Goal: Information Seeking & Learning: Understand process/instructions

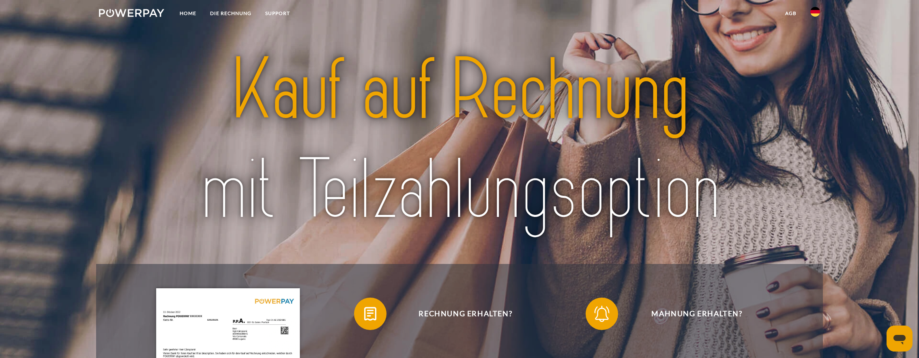
click at [814, 6] on link at bounding box center [815, 14] width 24 height 16
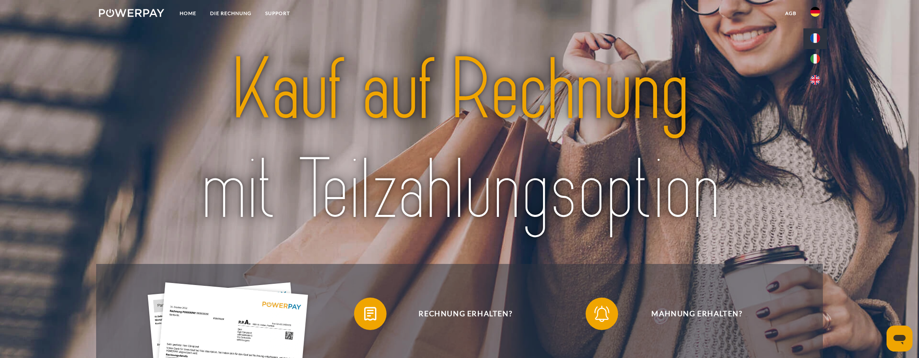
click at [813, 38] on img at bounding box center [815, 38] width 10 height 10
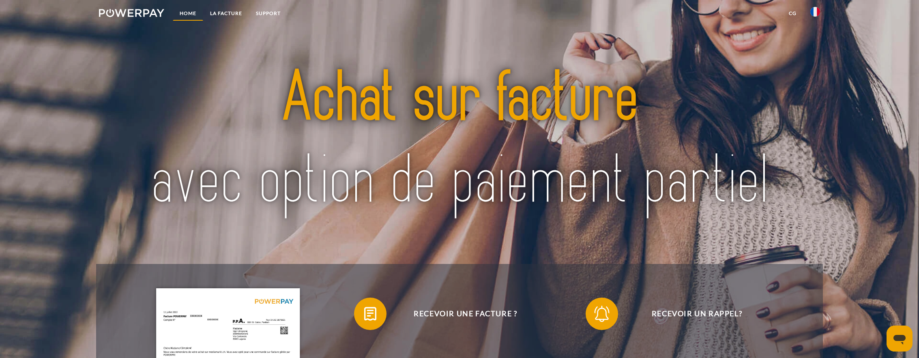
click at [187, 12] on link "Home" at bounding box center [188, 13] width 30 height 15
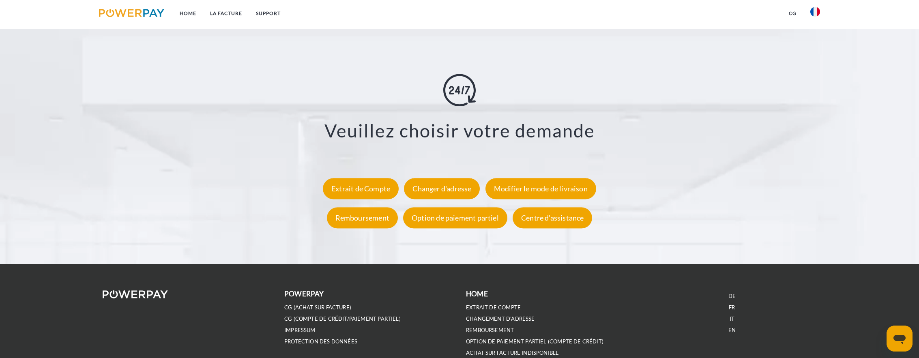
scroll to position [1542, 0]
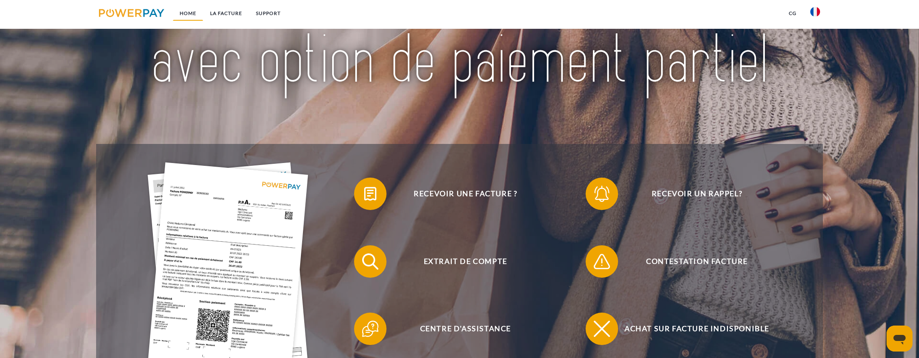
click at [187, 11] on link "Home" at bounding box center [188, 13] width 30 height 15
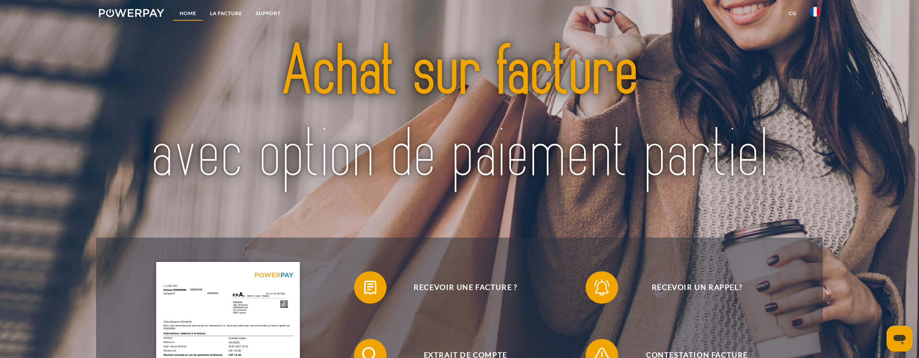
scroll to position [0, 0]
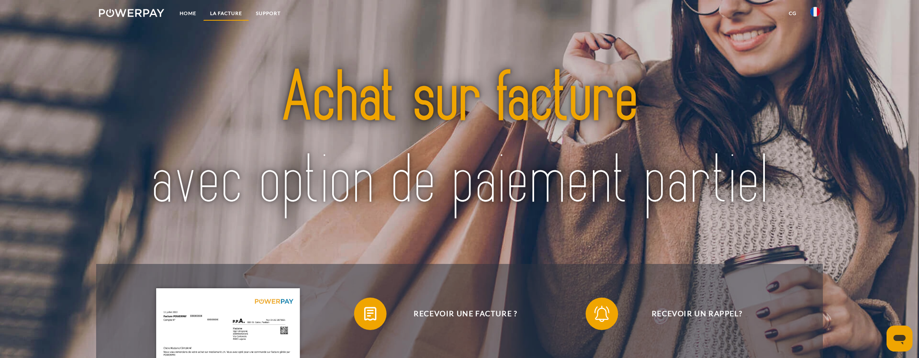
click at [240, 15] on link "LA FACTURE" at bounding box center [226, 13] width 46 height 15
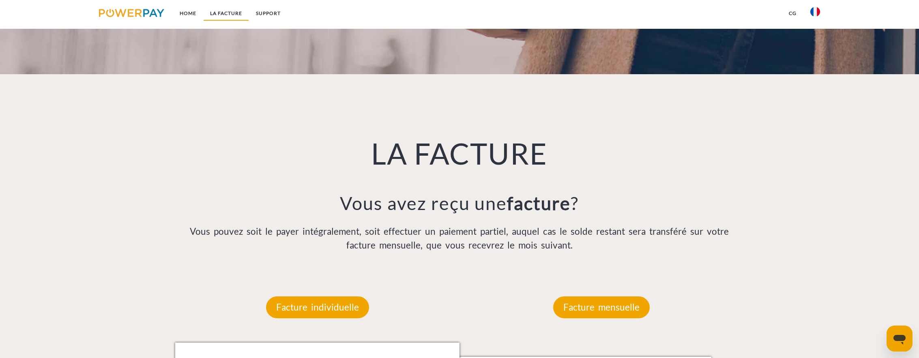
scroll to position [557, 0]
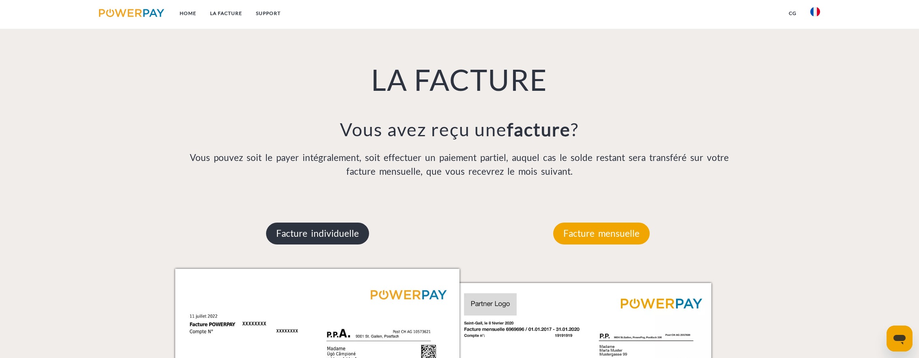
click at [322, 227] on p "Facture individuelle" at bounding box center [317, 234] width 103 height 22
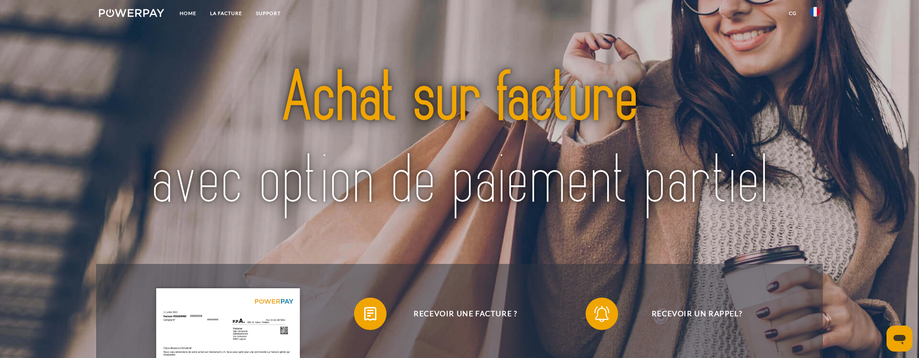
scroll to position [0, 0]
click at [212, 11] on link "LA FACTURE" at bounding box center [226, 13] width 46 height 15
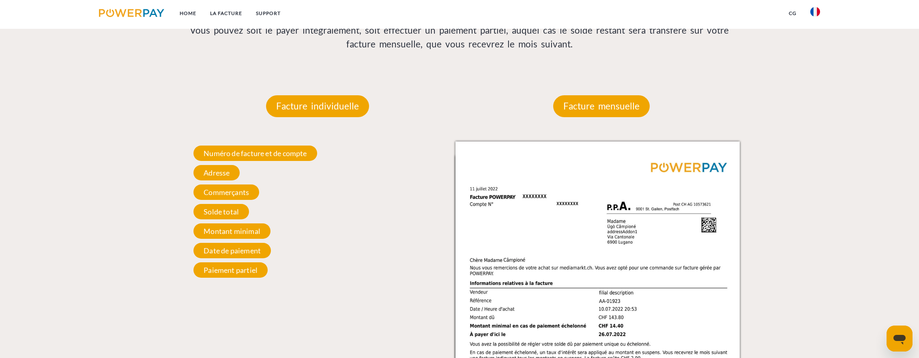
scroll to position [703, 0]
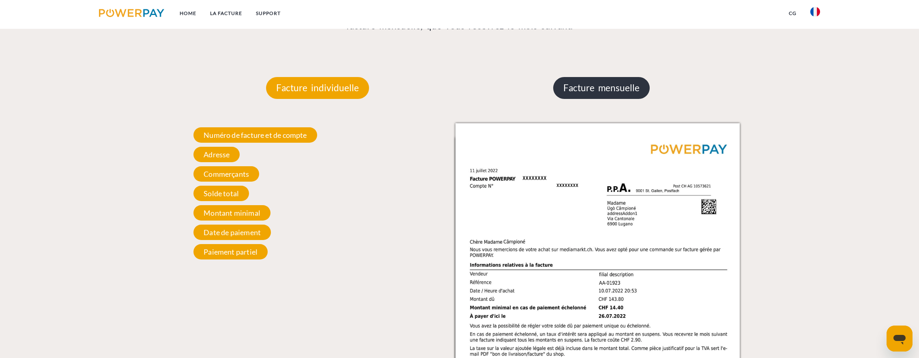
click at [592, 88] on p "Facture mensuelle" at bounding box center [601, 88] width 96 height 22
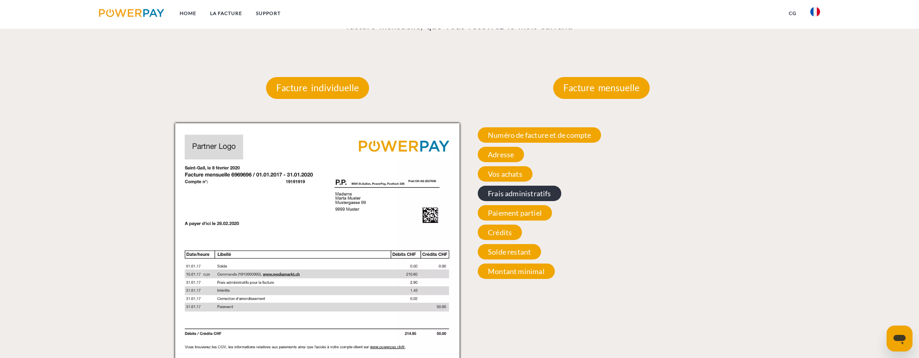
click at [516, 189] on span "Frais administratifs" at bounding box center [520, 193] width 84 height 15
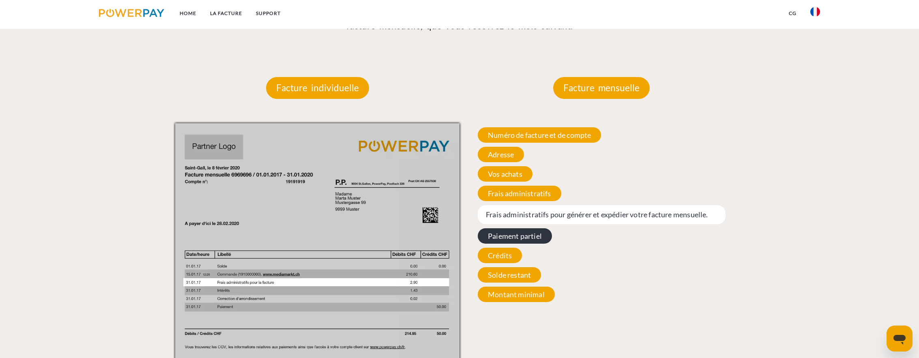
click at [517, 233] on span "Paiement partiel" at bounding box center [515, 235] width 74 height 15
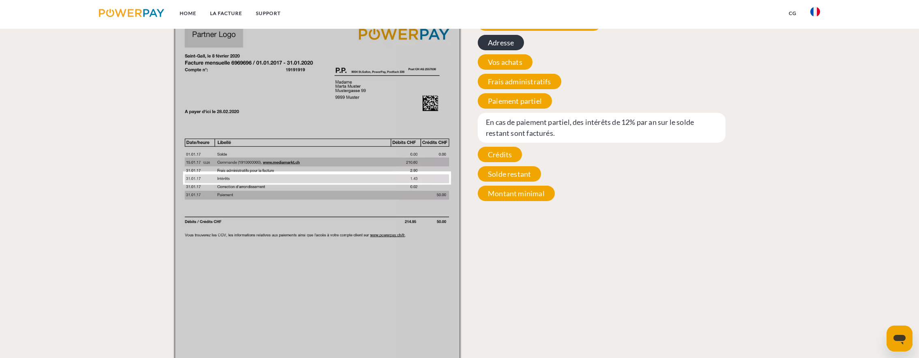
scroll to position [815, 0]
click at [525, 173] on span "Solde restant" at bounding box center [509, 173] width 63 height 15
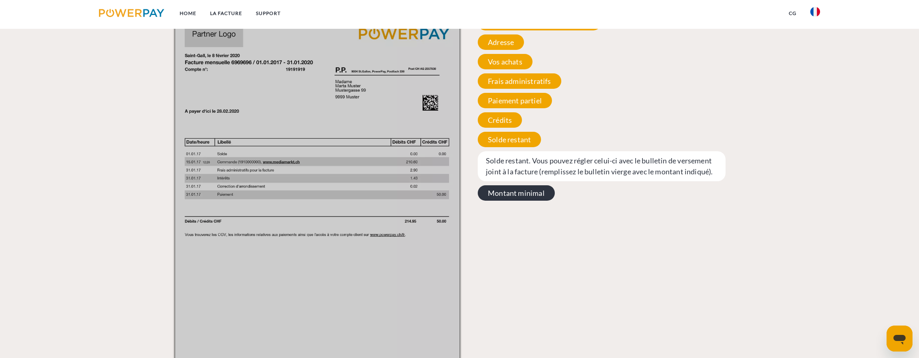
click at [520, 193] on span "Montant minimal" at bounding box center [516, 192] width 77 height 15
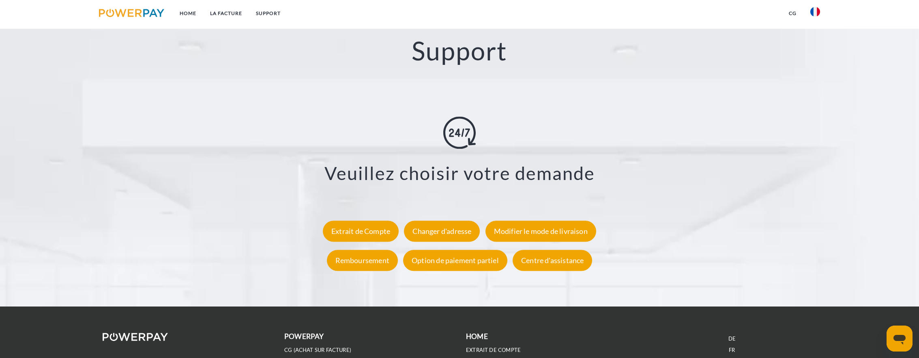
scroll to position [1467, 0]
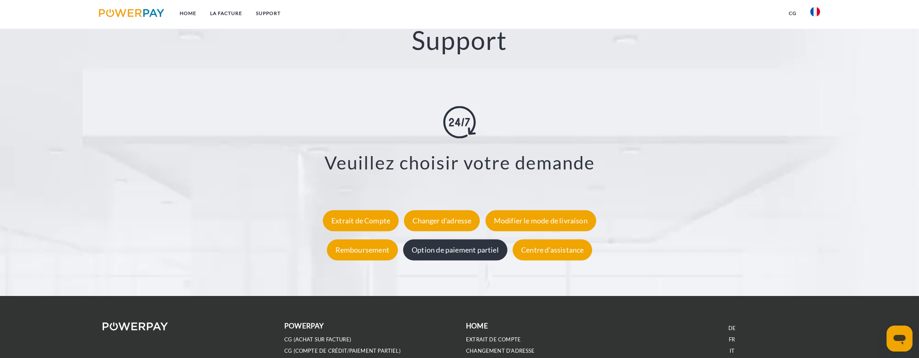
click at [462, 254] on div "Option de paiement partiel" at bounding box center [455, 249] width 104 height 21
click at [464, 249] on div "Option de paiement partiel" at bounding box center [455, 249] width 104 height 21
click at [270, 11] on link "Support" at bounding box center [268, 13] width 39 height 15
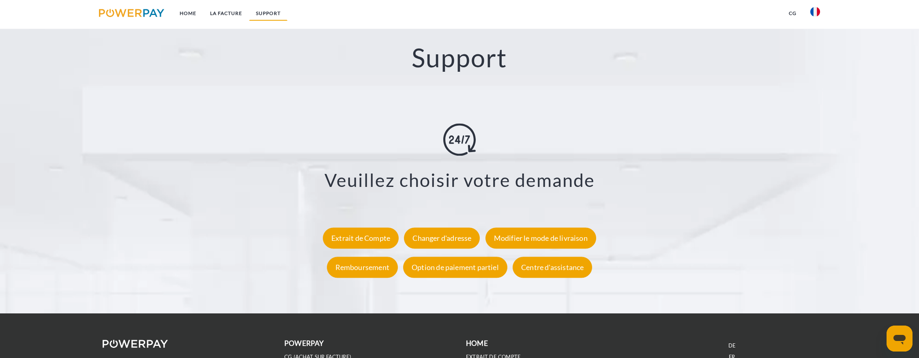
click at [274, 13] on link "Support" at bounding box center [268, 13] width 39 height 15
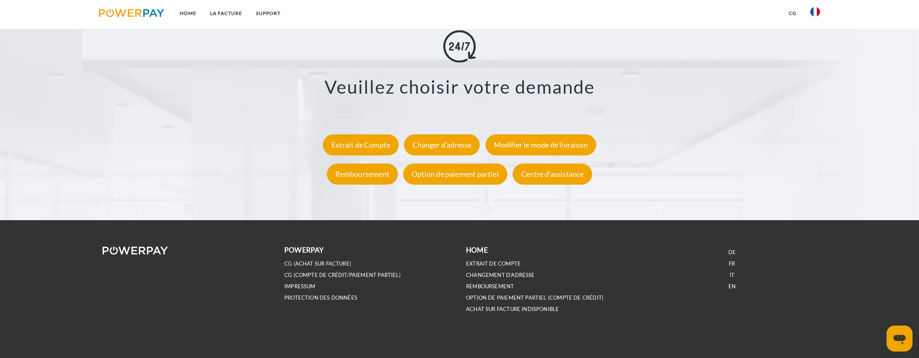
scroll to position [1542, 0]
click at [338, 263] on link "CG (achat sur facture)" at bounding box center [317, 264] width 67 height 7
click at [354, 274] on link "CG (Compte de crédit/paiement partiel)" at bounding box center [342, 275] width 116 height 7
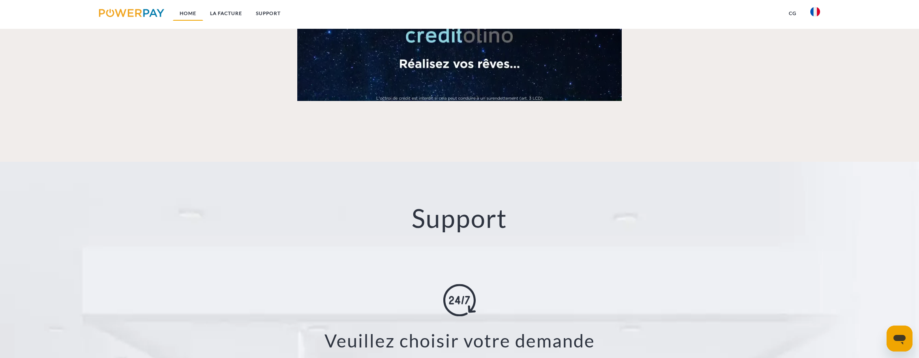
click at [189, 12] on link "Home" at bounding box center [188, 13] width 30 height 15
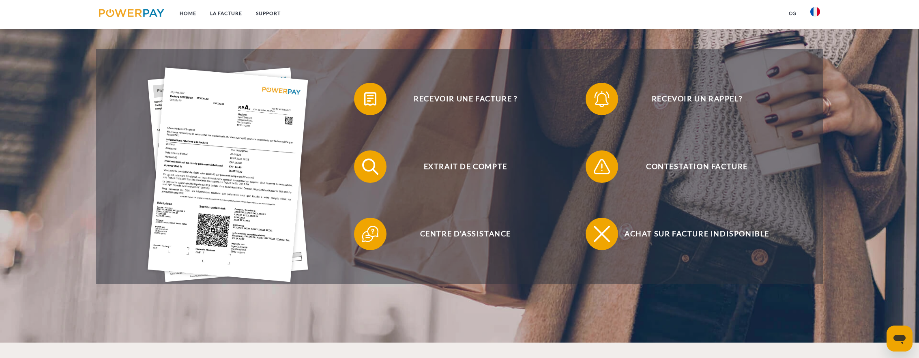
scroll to position [215, 0]
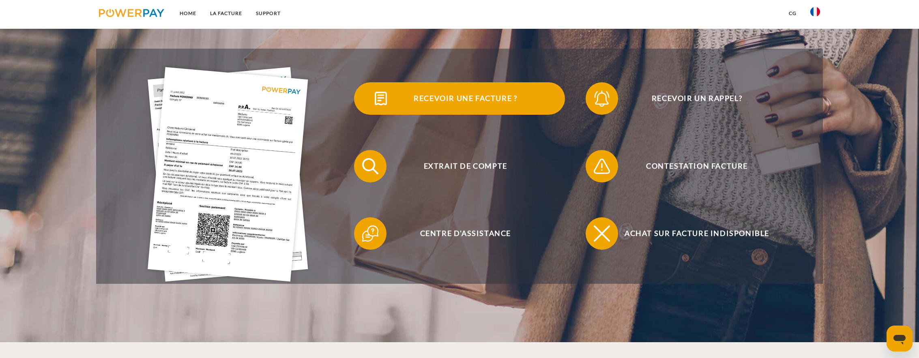
click at [462, 100] on span "Recevoir une facture ?" at bounding box center [465, 98] width 199 height 32
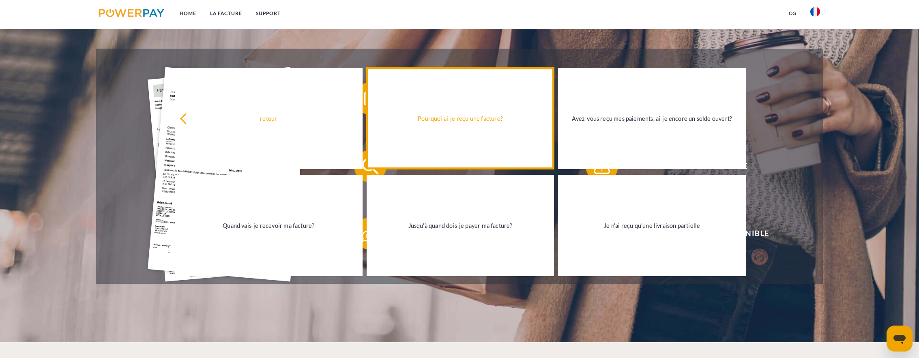
click at [477, 120] on div "Pourquoi ai-je reçu une facture?" at bounding box center [460, 118] width 178 height 11
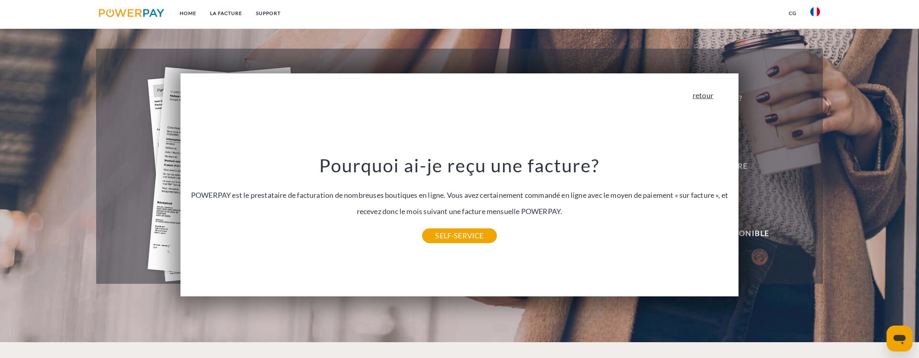
click at [705, 96] on link "retour" at bounding box center [702, 95] width 21 height 7
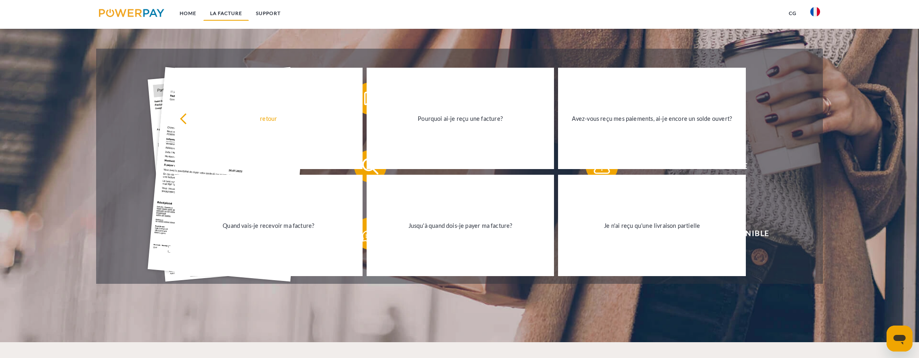
click at [240, 13] on link "LA FACTURE" at bounding box center [226, 13] width 46 height 15
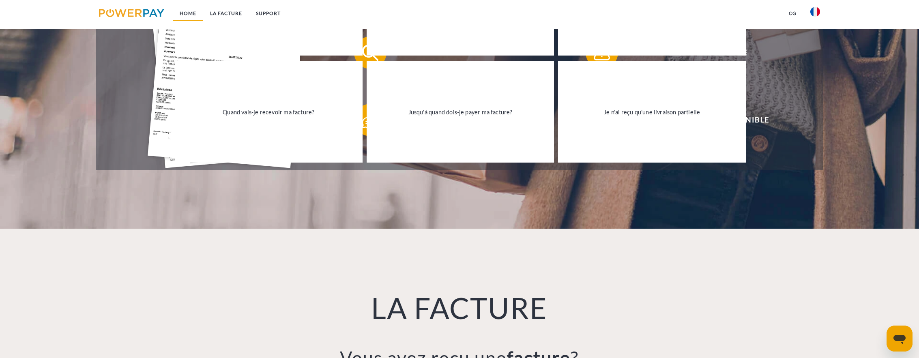
click at [193, 11] on link "Home" at bounding box center [188, 13] width 30 height 15
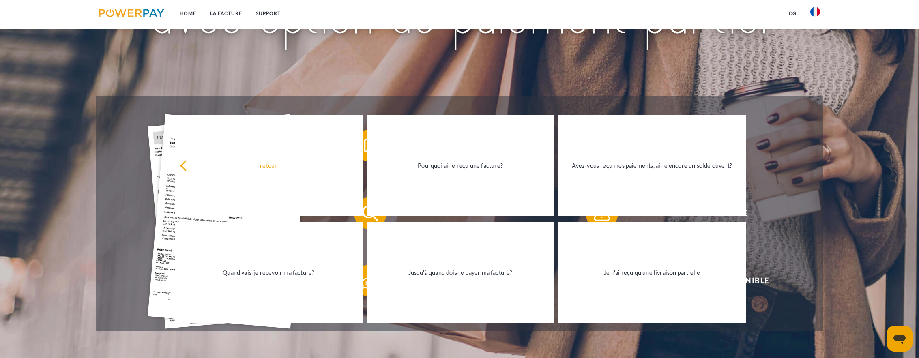
scroll to position [182, 0]
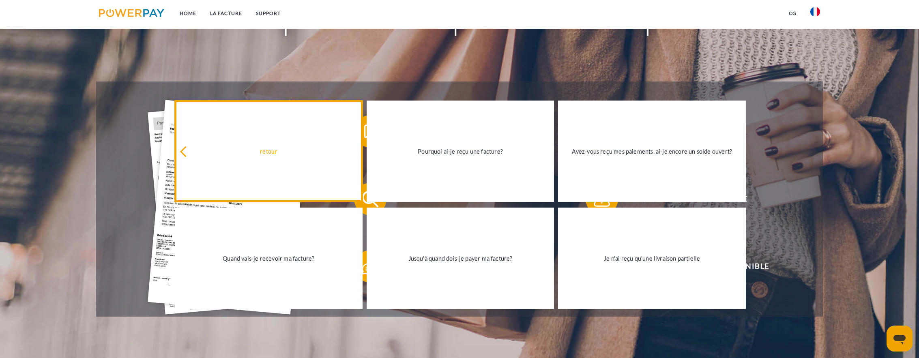
click at [187, 149] on icon at bounding box center [185, 151] width 11 height 11
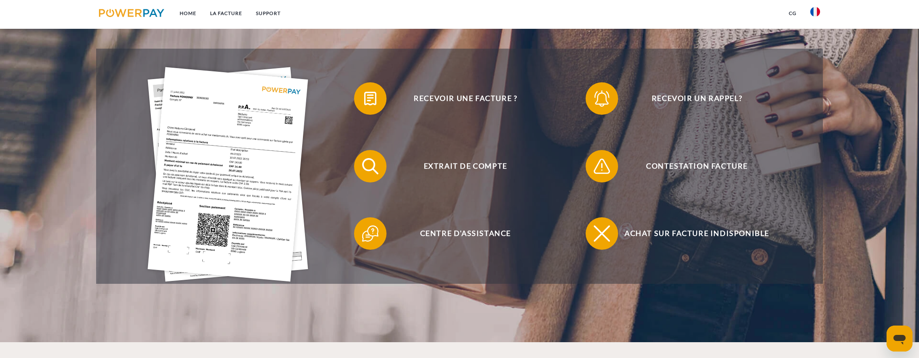
scroll to position [1289, 0]
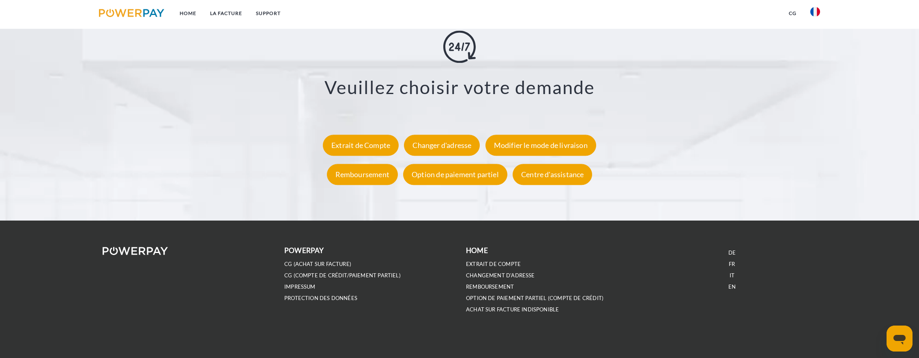
scroll to position [1467, 0]
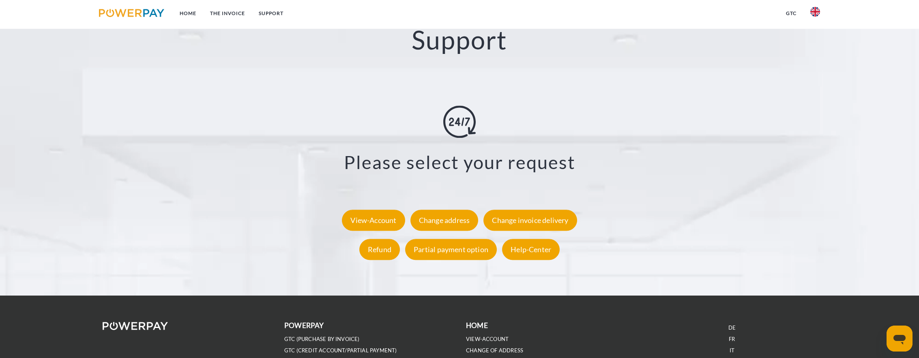
scroll to position [1529, 0]
